Goal: Information Seeking & Learning: Learn about a topic

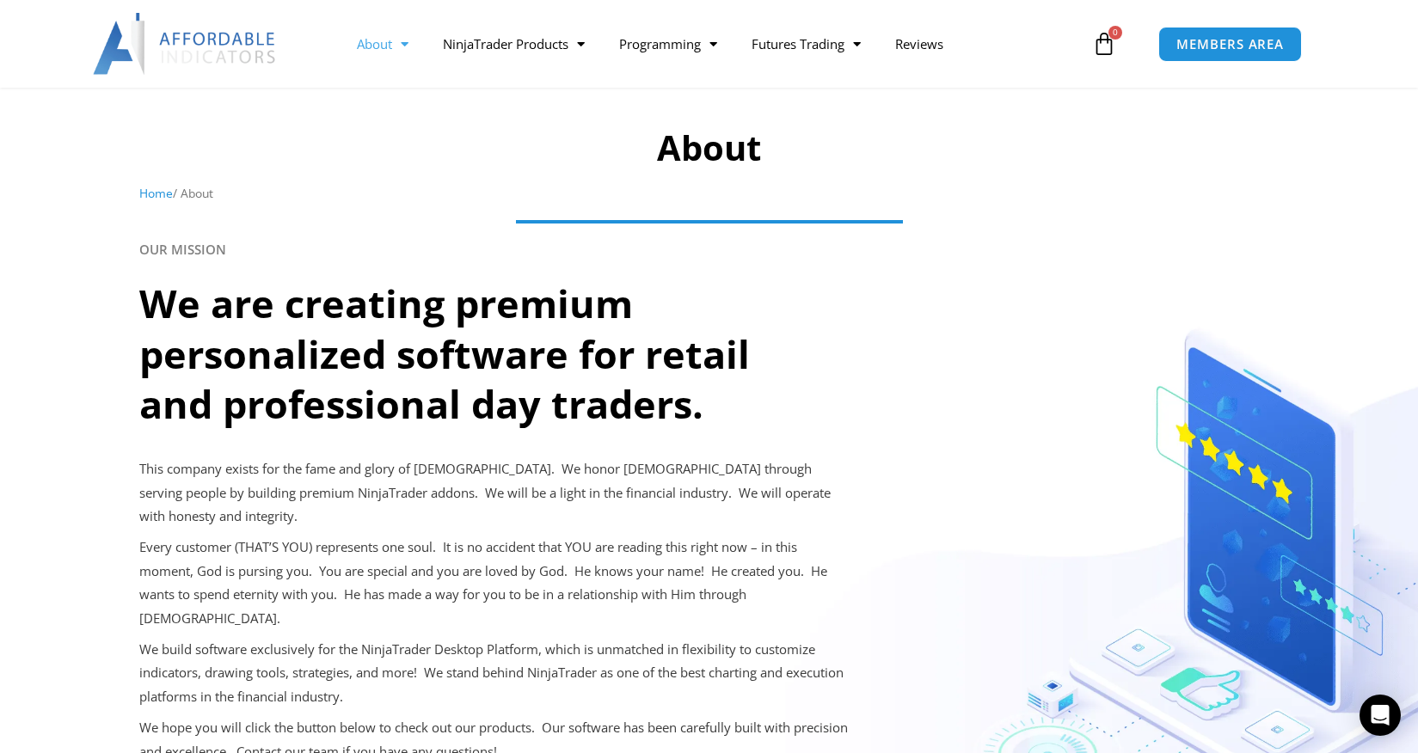
scroll to position [602, 0]
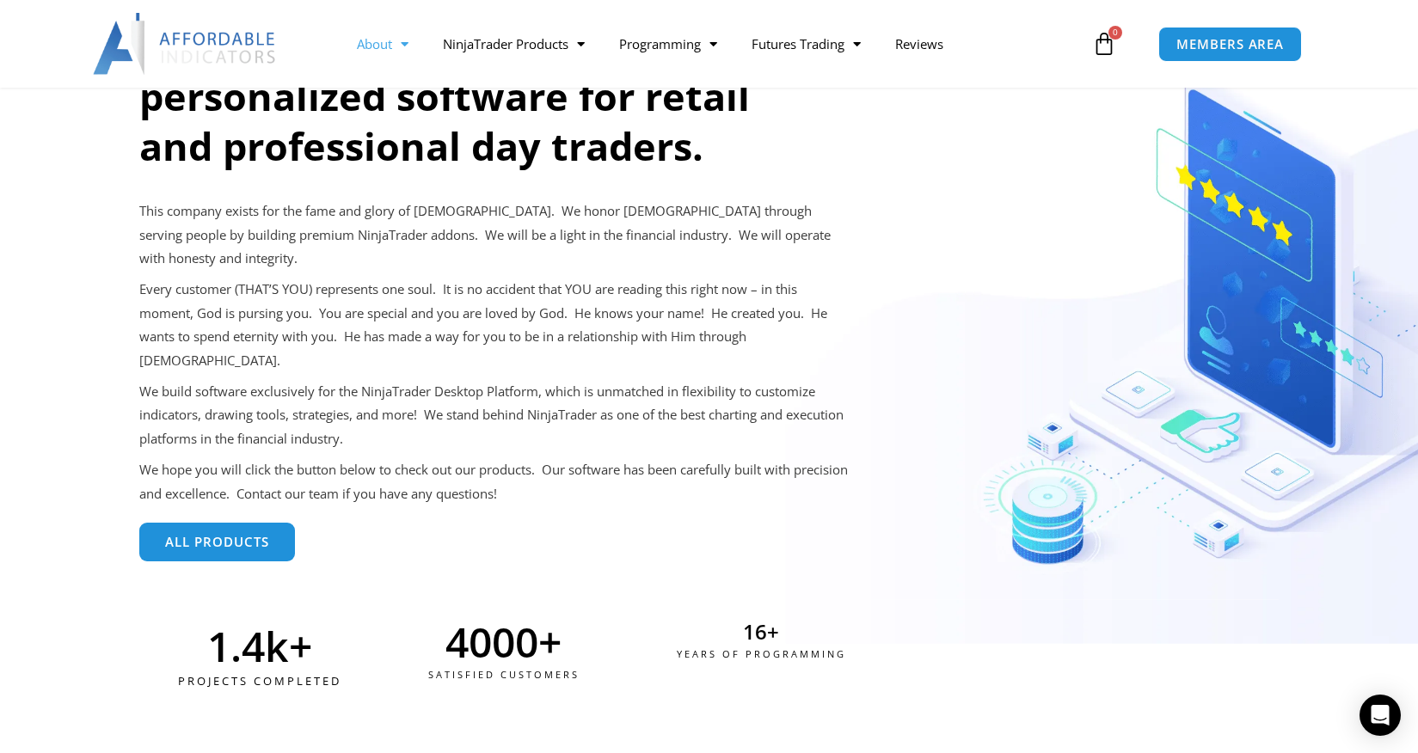
click at [248, 523] on link "All Products" at bounding box center [217, 542] width 156 height 39
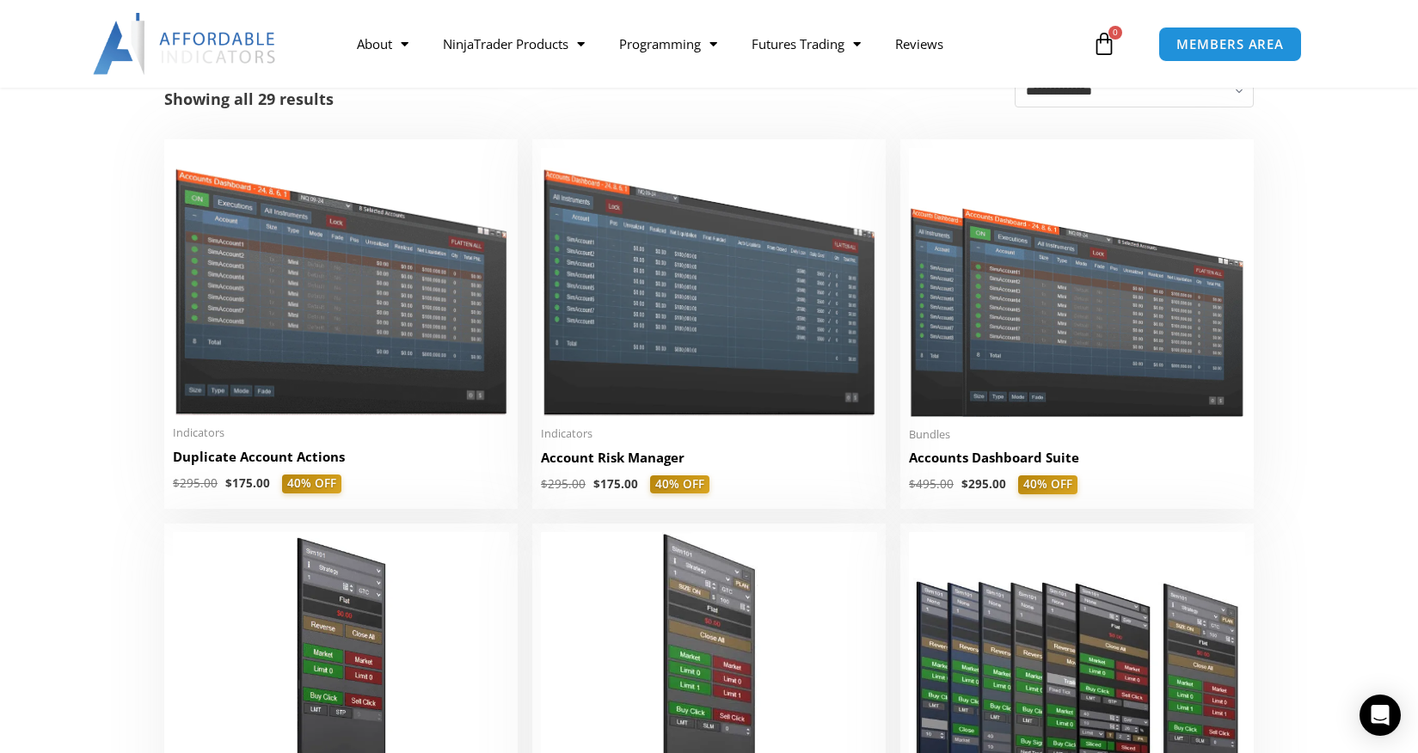
scroll to position [258, 0]
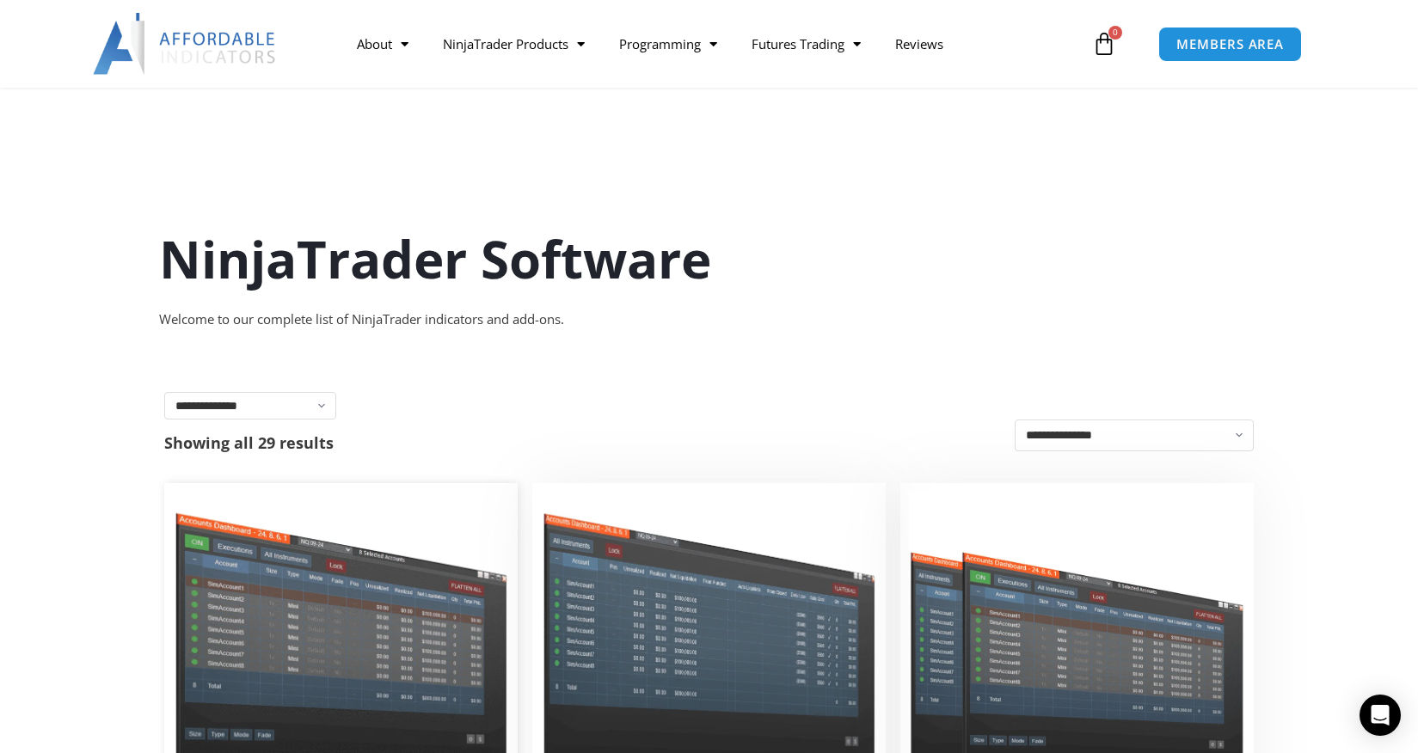
click at [327, 492] on img at bounding box center [341, 625] width 336 height 267
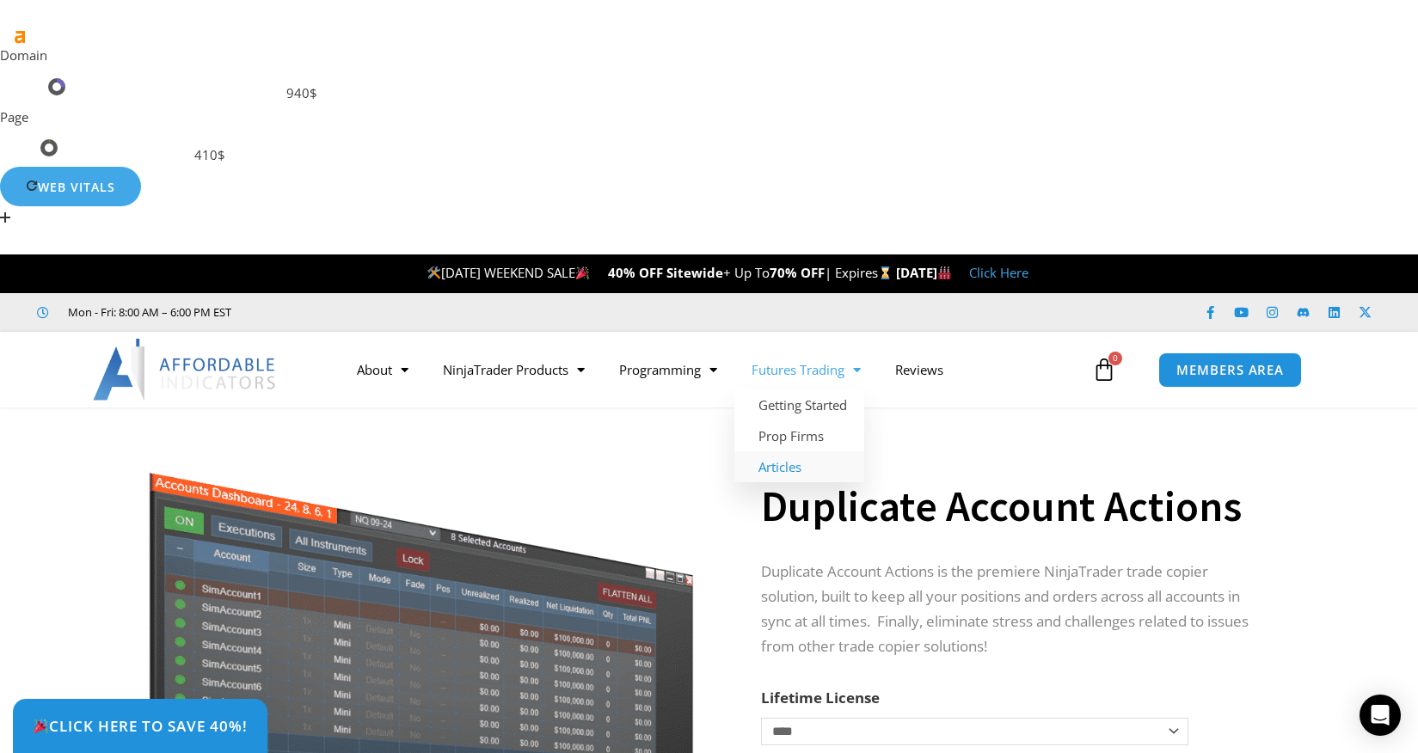
click at [765, 451] on link "Articles" at bounding box center [799, 466] width 130 height 31
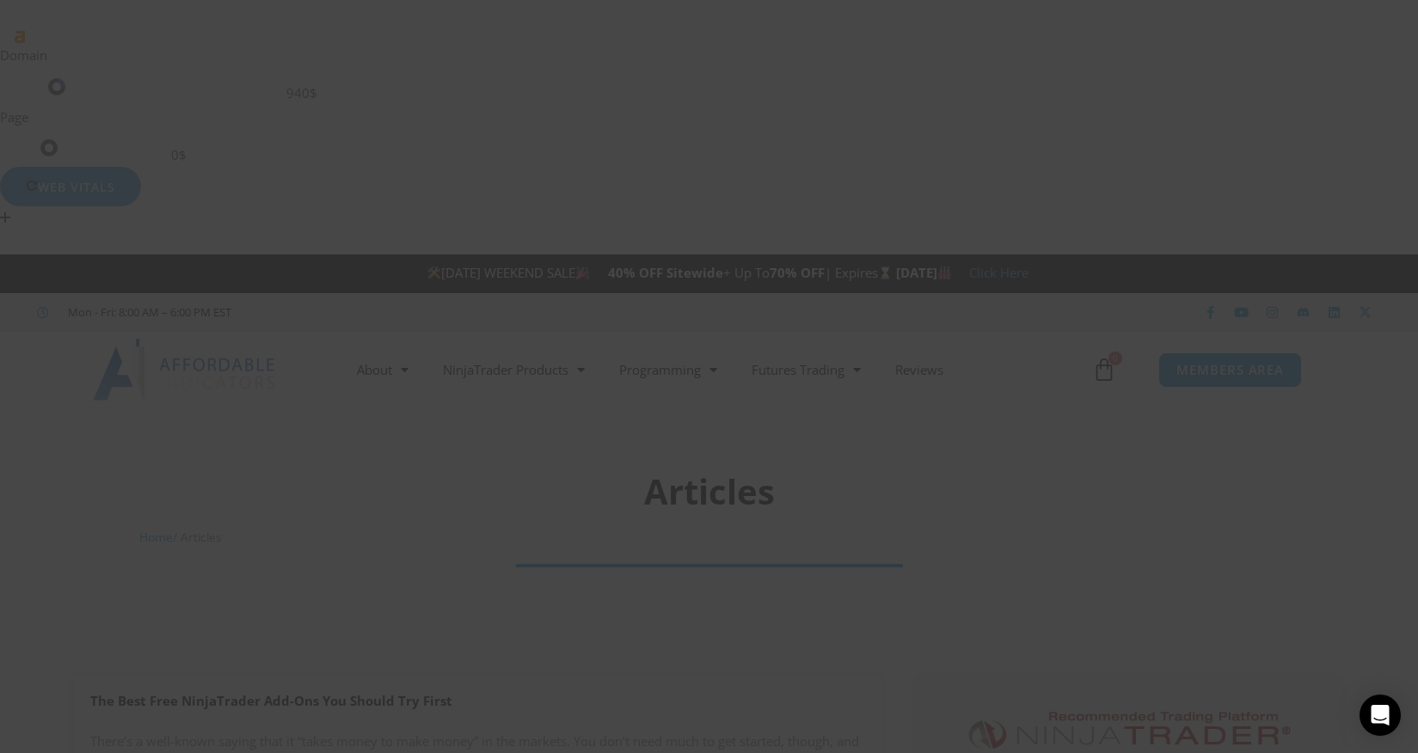
scroll to position [86, 0]
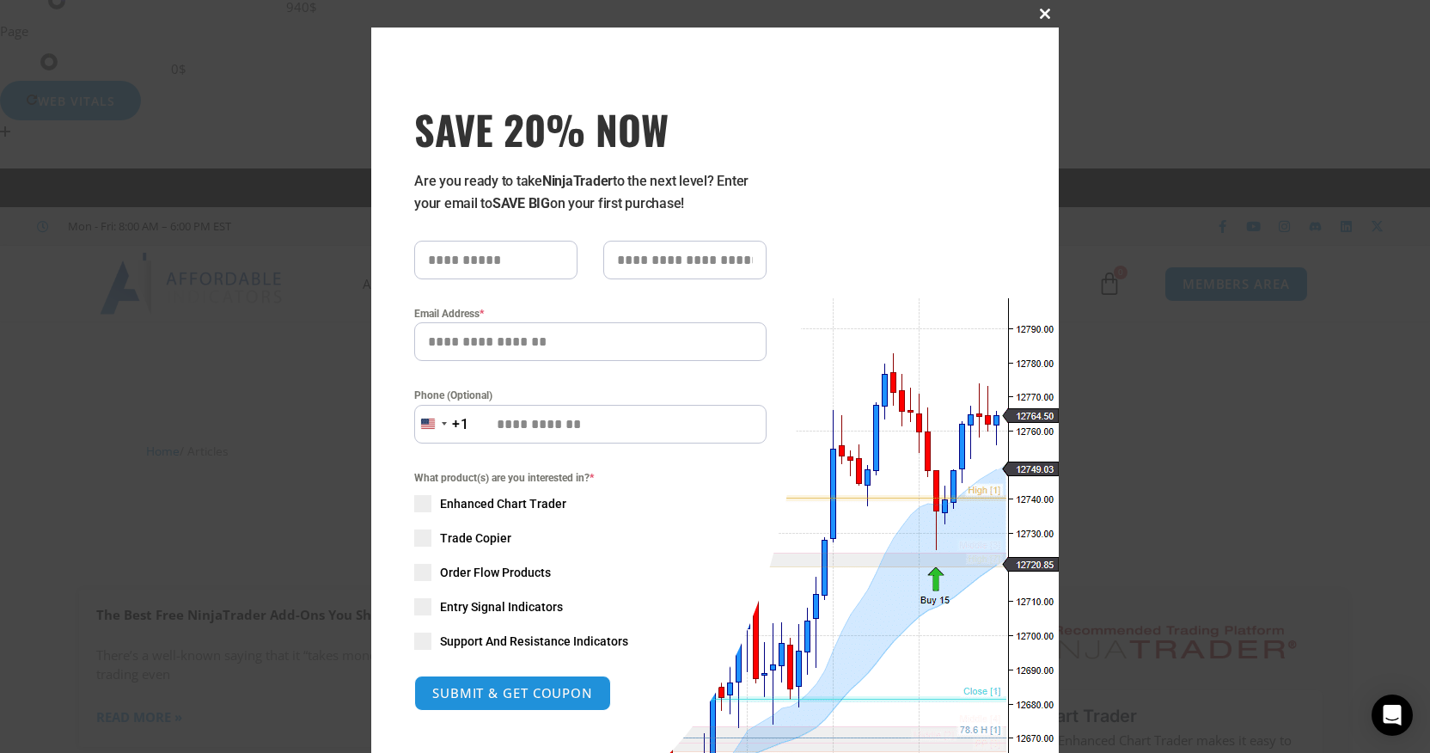
click at [1041, 11] on span at bounding box center [1046, 14] width 28 height 10
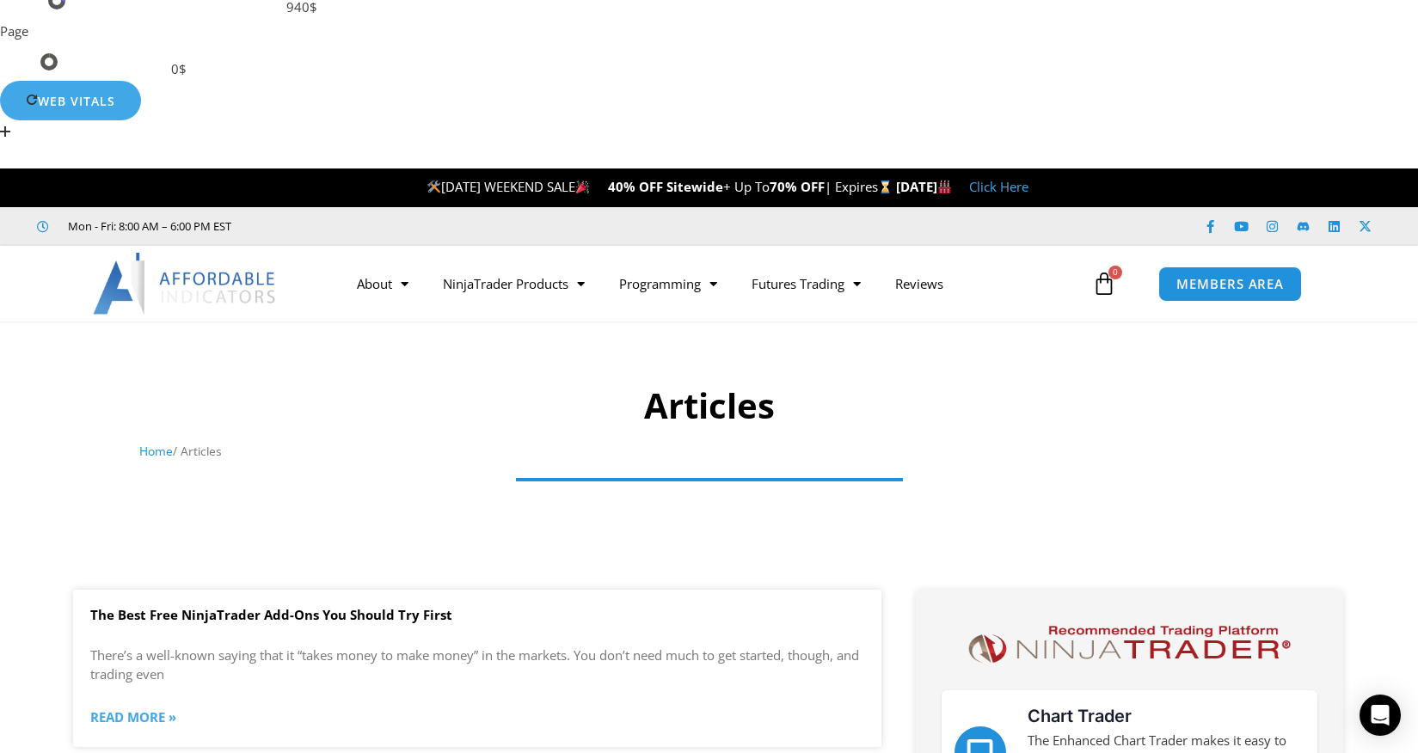
scroll to position [258, 0]
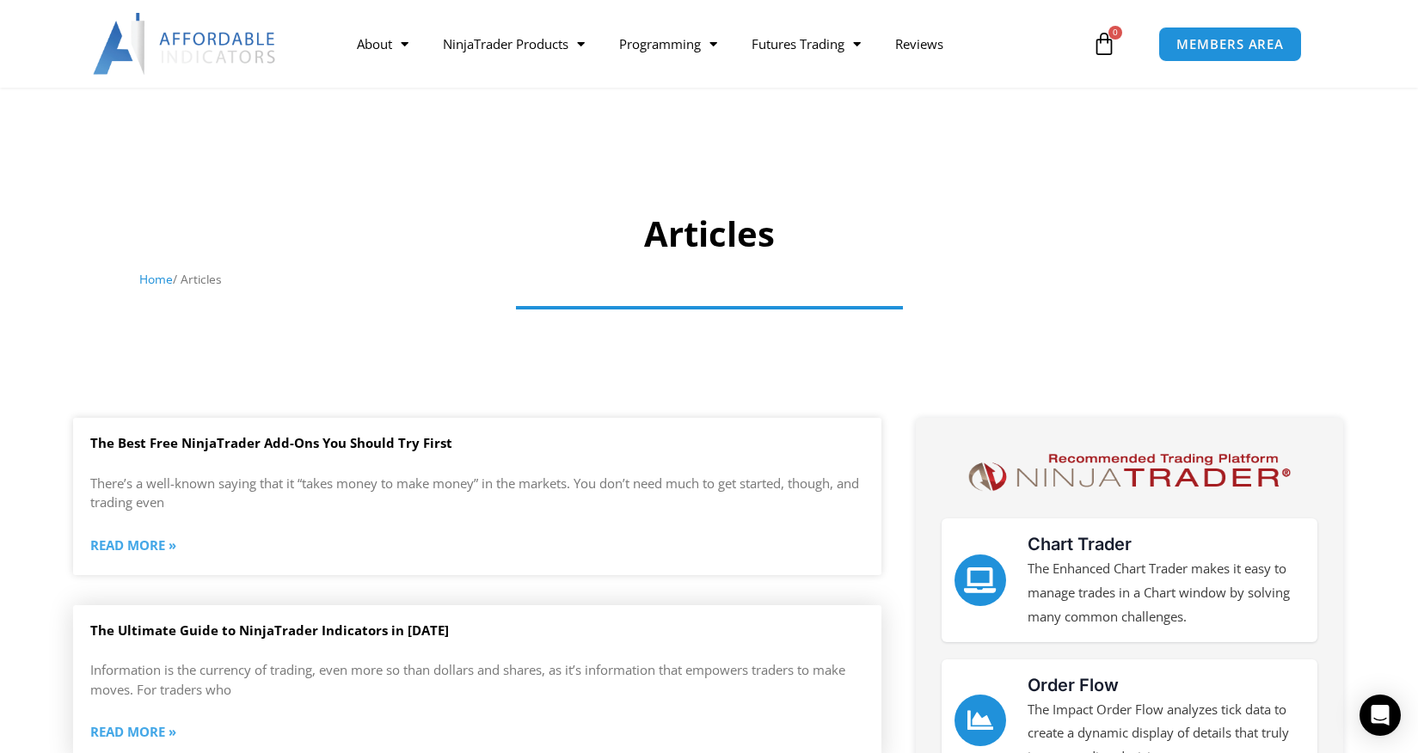
click at [186, 622] on link "The Ultimate Guide to NinjaTrader Indicators in [DATE]" at bounding box center [269, 630] width 358 height 17
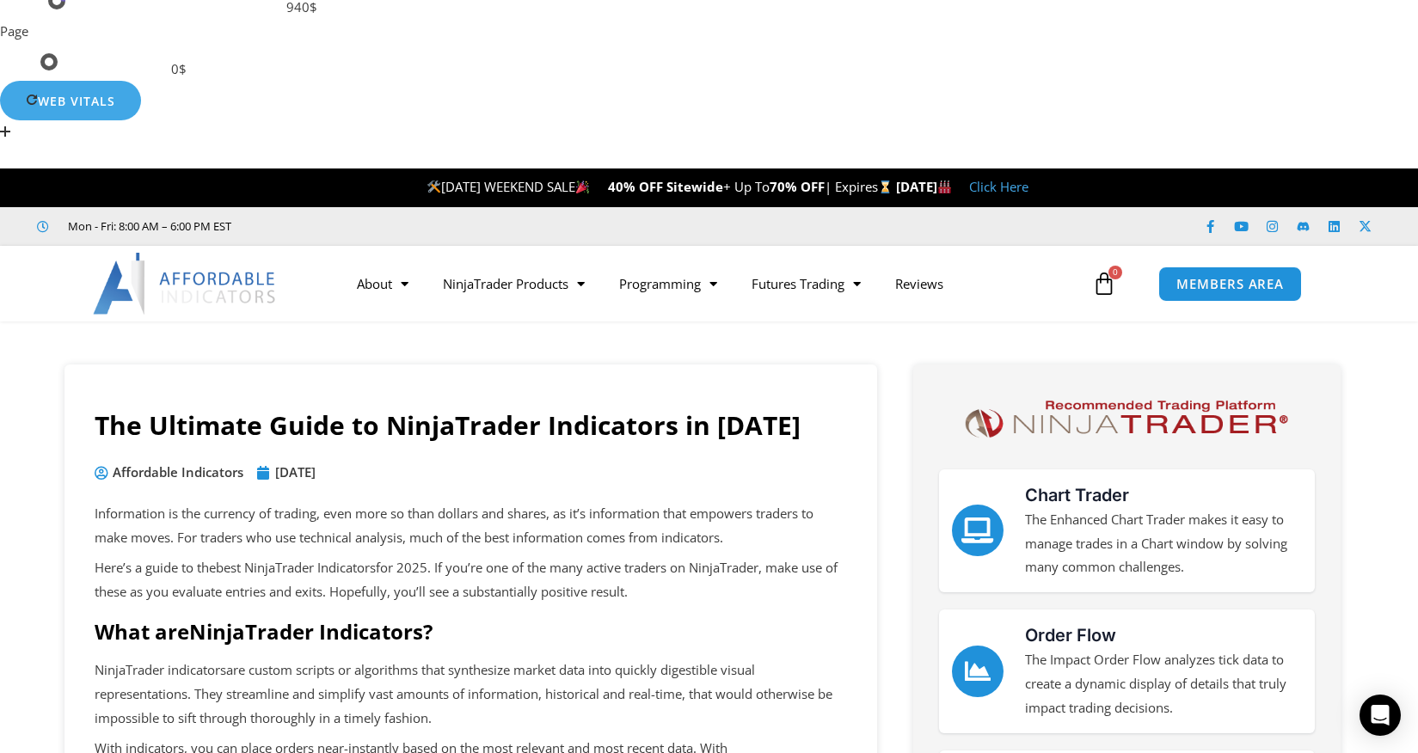
scroll to position [172, 0]
